Goal: Transaction & Acquisition: Purchase product/service

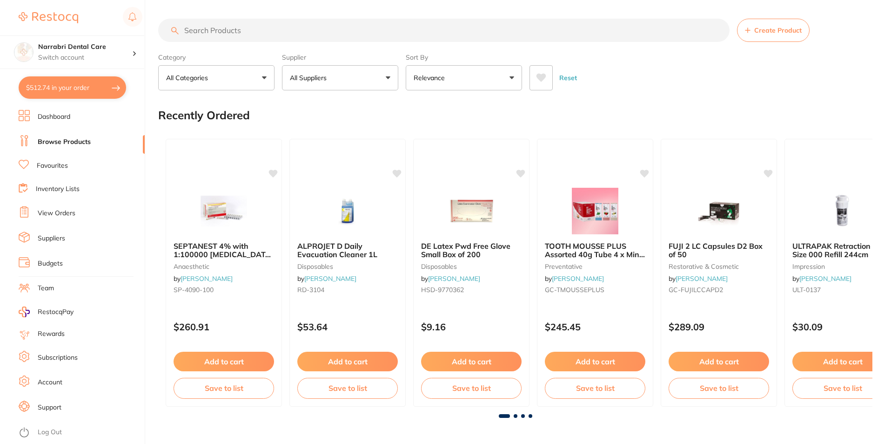
click at [77, 77] on button "$512.74 in your order" at bounding box center [73, 87] width 108 height 22
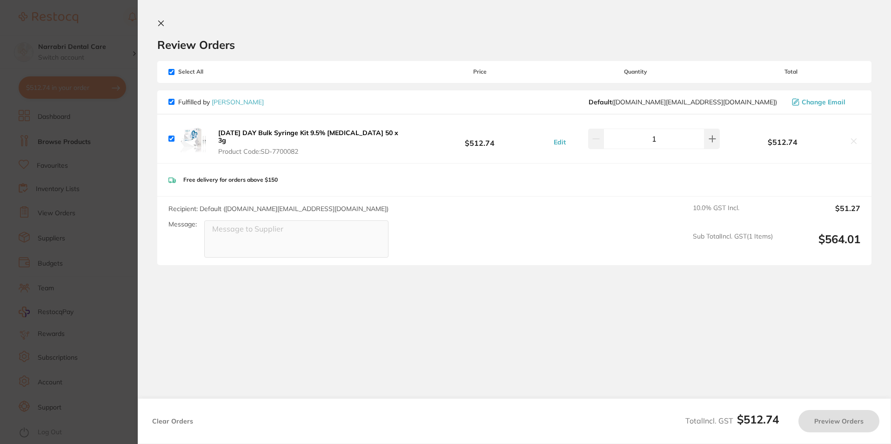
checkbox input "true"
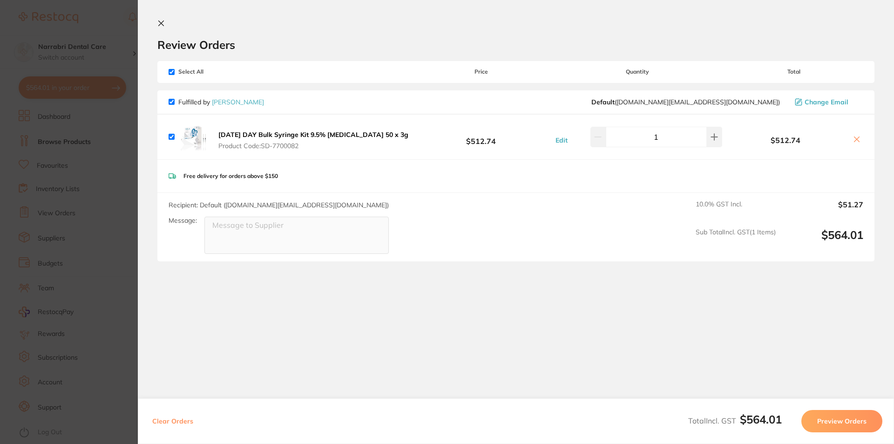
click at [853, 142] on icon at bounding box center [856, 138] width 7 height 7
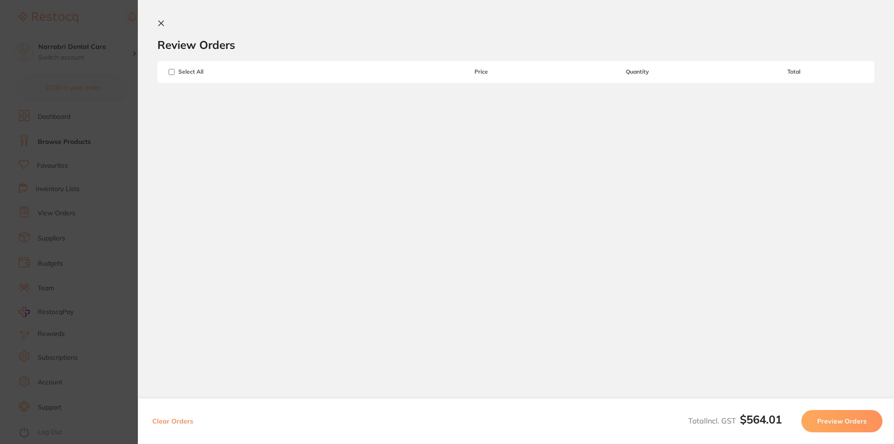
checkbox input "false"
